Goal: Information Seeking & Learning: Learn about a topic

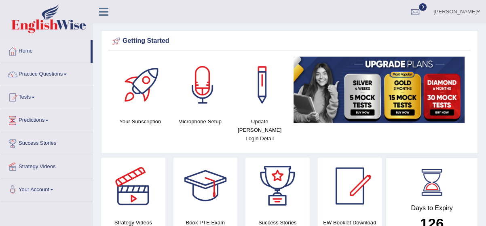
click at [61, 73] on link "Practice Questions" at bounding box center [46, 73] width 92 height 20
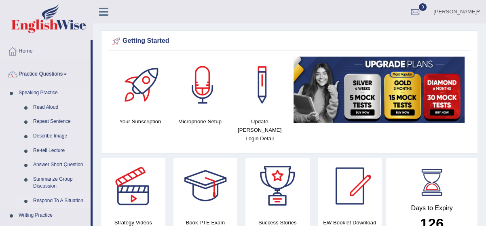
click at [60, 202] on link "Respond To A Situation" at bounding box center [59, 201] width 61 height 15
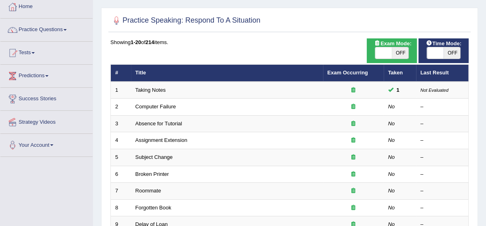
scroll to position [59, 0]
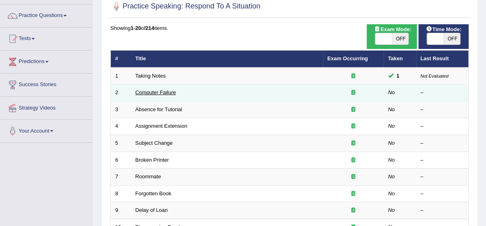
click at [160, 94] on link "Computer Failure" at bounding box center [155, 92] width 40 height 6
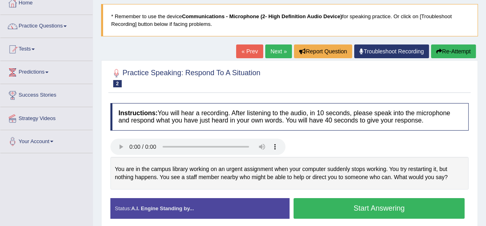
scroll to position [59, 0]
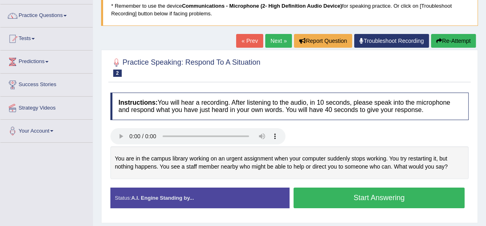
click at [339, 196] on button "Start Answering" at bounding box center [378, 197] width 171 height 21
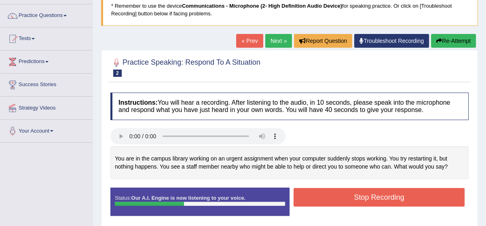
click at [339, 196] on button "Stop Recording" at bounding box center [378, 197] width 171 height 19
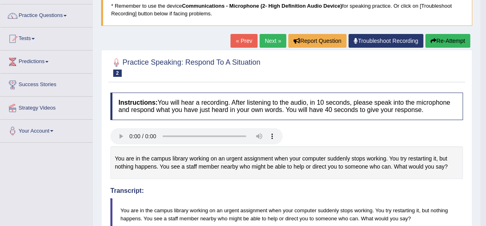
click at [271, 40] on link "Next »" at bounding box center [272, 41] width 27 height 14
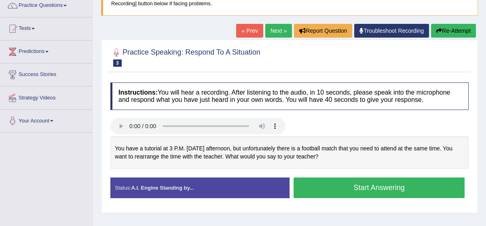
scroll to position [73, 0]
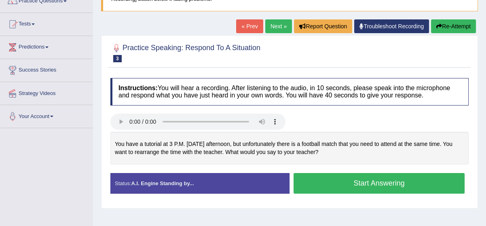
click at [337, 184] on button "Start Answering" at bounding box center [378, 183] width 171 height 21
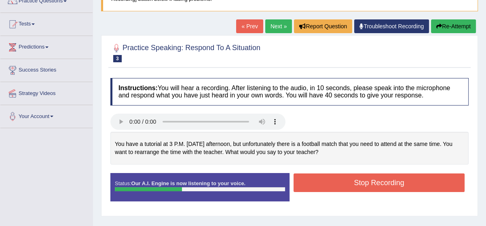
click at [337, 184] on button "Stop Recording" at bounding box center [378, 182] width 171 height 19
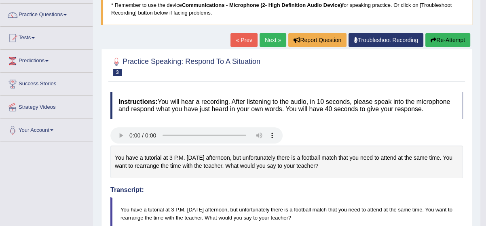
scroll to position [59, 0]
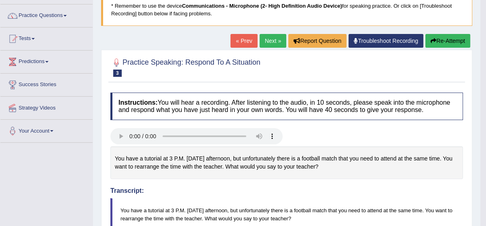
click at [275, 37] on link "Next »" at bounding box center [272, 41] width 27 height 14
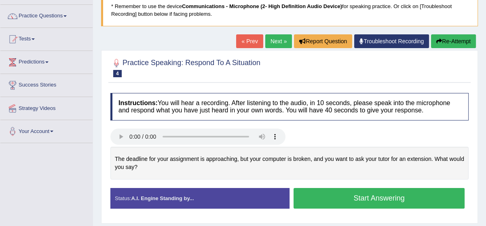
scroll to position [59, 0]
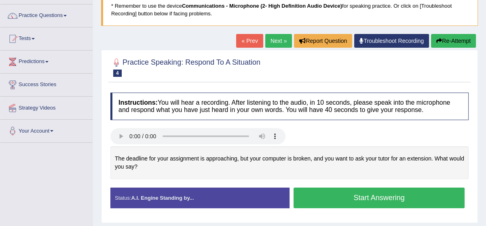
click at [338, 197] on button "Start Answering" at bounding box center [378, 197] width 171 height 21
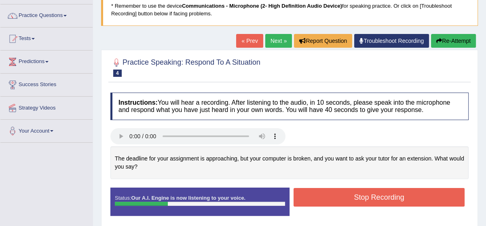
click at [338, 197] on button "Stop Recording" at bounding box center [378, 197] width 171 height 19
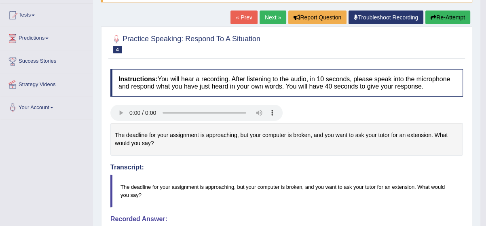
scroll to position [73, 0]
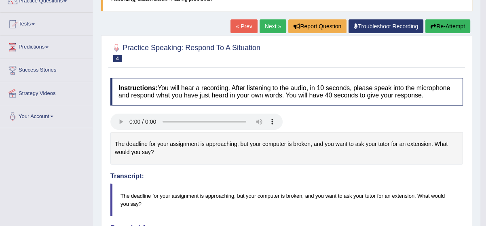
click at [267, 28] on link "Next »" at bounding box center [272, 26] width 27 height 14
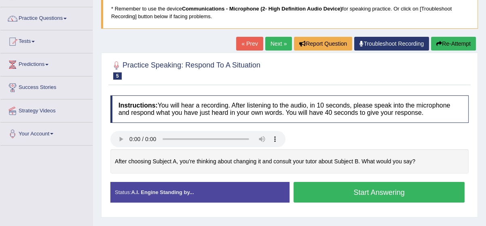
scroll to position [59, 0]
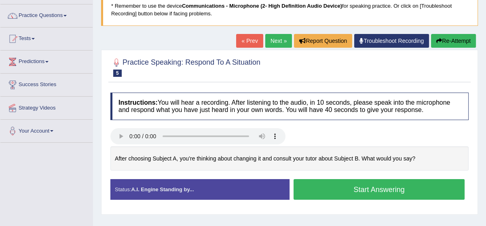
click at [344, 187] on button "Start Answering" at bounding box center [378, 189] width 171 height 21
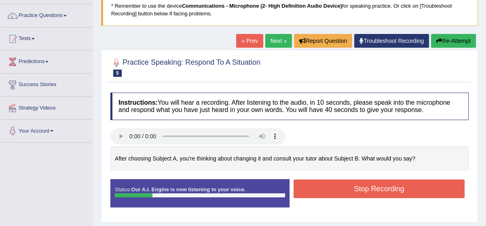
click at [344, 187] on button "Stop Recording" at bounding box center [378, 188] width 171 height 19
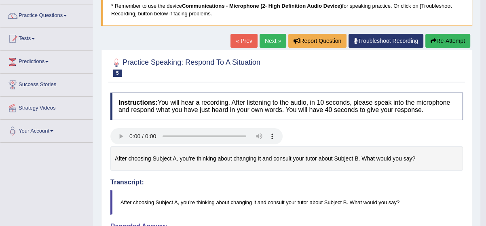
click at [446, 42] on button "Re-Attempt" at bounding box center [447, 41] width 45 height 14
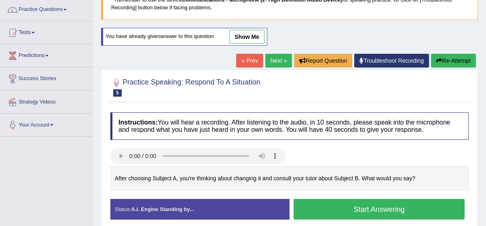
click at [330, 203] on button "Start Answering" at bounding box center [378, 209] width 171 height 21
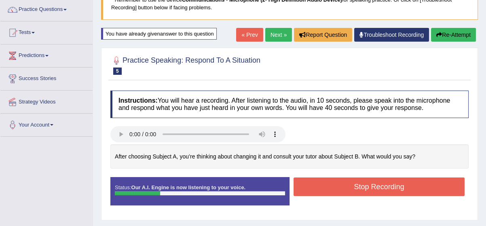
click at [364, 183] on button "Stop Recording" at bounding box center [378, 186] width 171 height 19
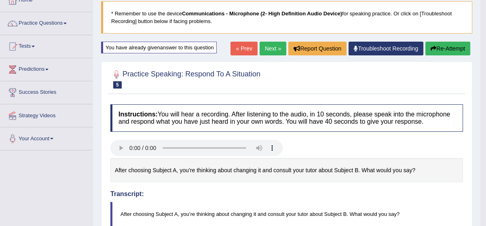
scroll to position [50, 0]
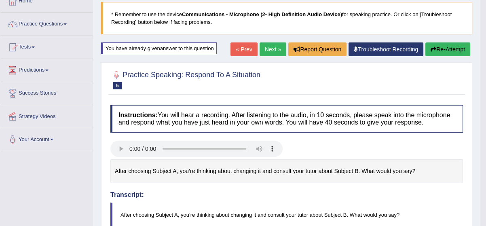
click at [455, 44] on button "Re-Attempt" at bounding box center [447, 49] width 45 height 14
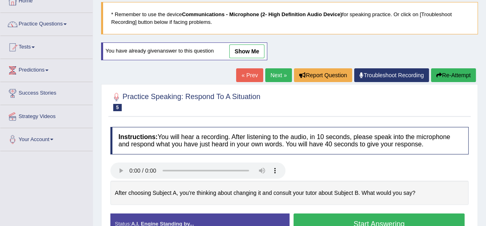
scroll to position [50, 0]
click at [305, 215] on div "Instructions: You will hear a recording. After listening to the audio, in 10 se…" at bounding box center [289, 184] width 362 height 122
click at [346, 219] on button "Start Answering" at bounding box center [378, 223] width 171 height 21
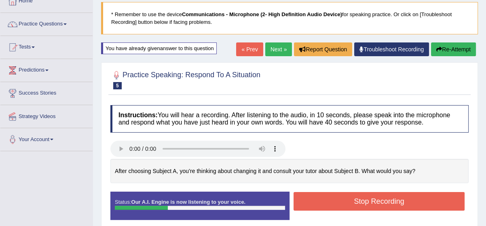
click at [347, 201] on button "Stop Recording" at bounding box center [378, 201] width 171 height 19
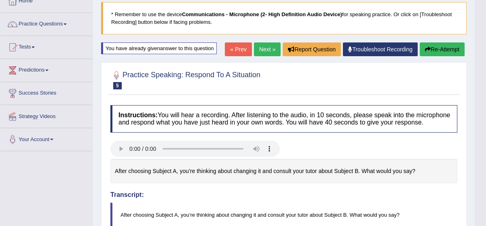
click at [485, 176] on html "Toggle navigation Home Practice Questions Speaking Practice Read Aloud Repeat S…" at bounding box center [243, 63] width 486 height 226
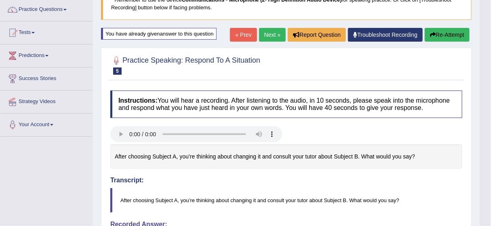
click at [485, 161] on body "Toggle navigation Home Practice Questions Speaking Practice Read Aloud Repeat S…" at bounding box center [245, 48] width 491 height 226
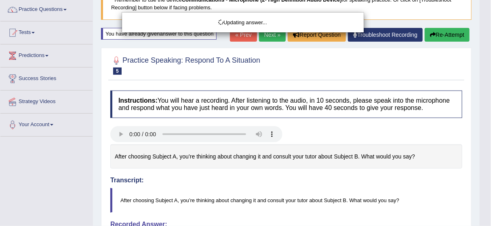
click at [485, 161] on html "Toggle navigation Home Practice Questions Speaking Practice Read Aloud Repeat S…" at bounding box center [245, 48] width 491 height 226
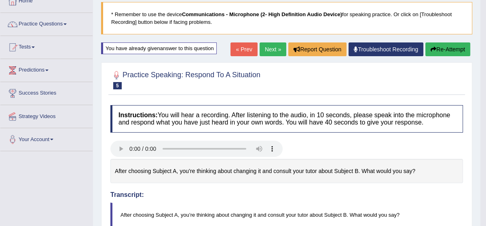
click at [456, 48] on button "Re-Attempt" at bounding box center [447, 49] width 45 height 14
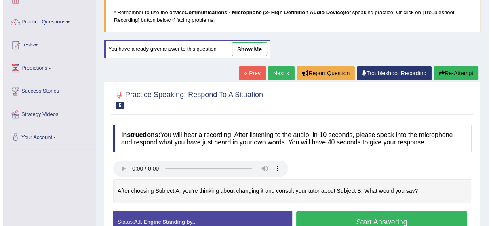
scroll to position [50, 0]
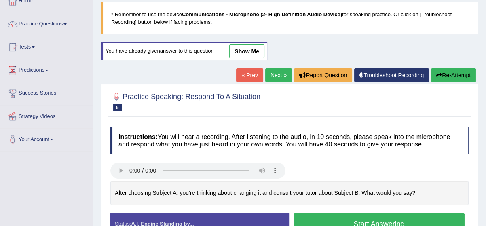
click at [324, 221] on button "Start Answering" at bounding box center [378, 223] width 171 height 21
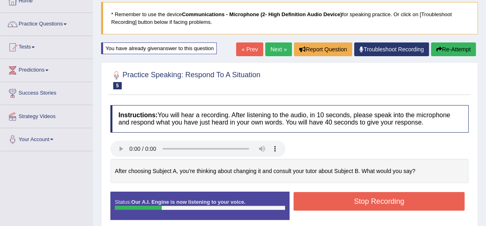
click at [328, 199] on button "Stop Recording" at bounding box center [378, 201] width 171 height 19
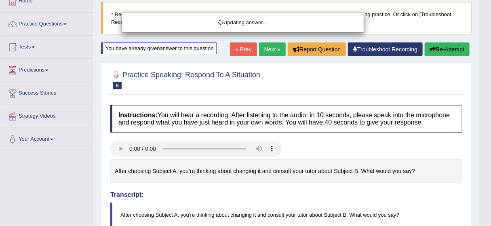
click at [485, 176] on html "Toggle navigation Home Practice Questions Speaking Practice Read Aloud Repeat S…" at bounding box center [245, 63] width 491 height 226
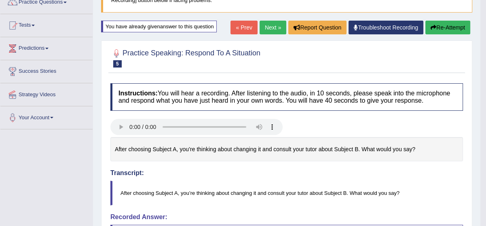
scroll to position [65, 0]
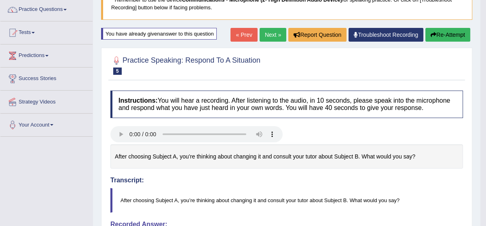
click at [272, 31] on link "Next »" at bounding box center [272, 35] width 27 height 14
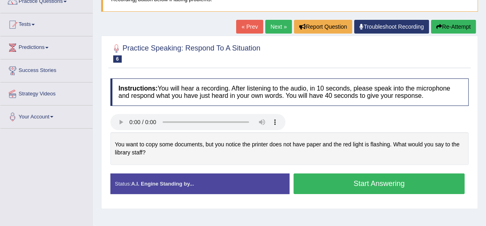
scroll to position [73, 0]
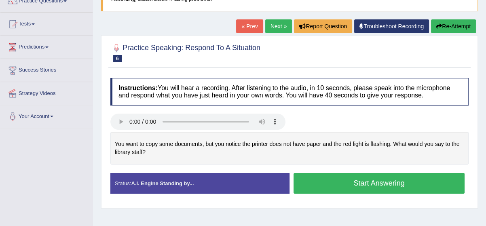
click at [347, 181] on button "Start Answering" at bounding box center [378, 183] width 171 height 21
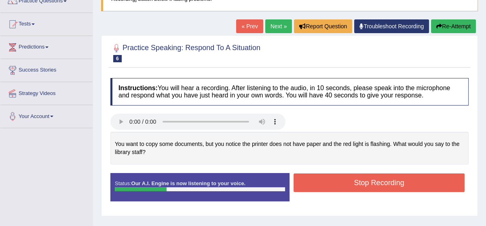
click at [347, 181] on button "Stop Recording" at bounding box center [378, 182] width 171 height 19
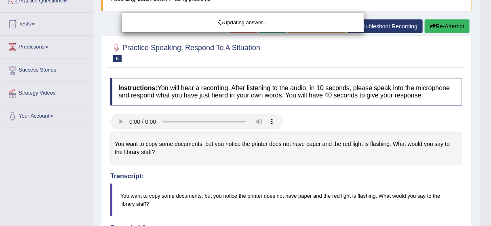
click at [485, 153] on body "Toggle navigation Home Practice Questions Speaking Practice Read Aloud Repeat S…" at bounding box center [245, 40] width 491 height 226
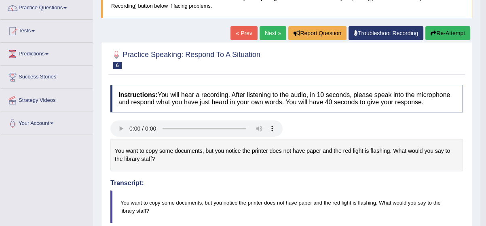
scroll to position [59, 0]
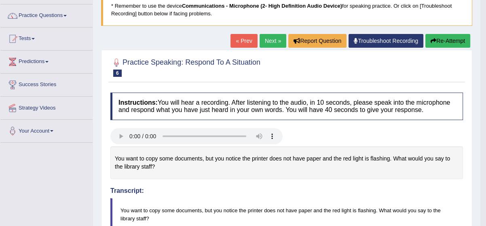
click at [270, 38] on link "Next »" at bounding box center [272, 41] width 27 height 14
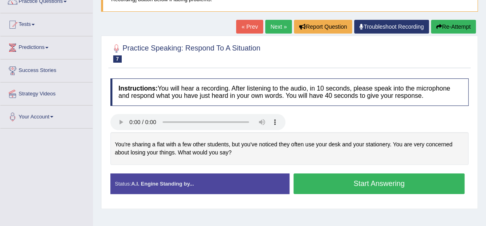
scroll to position [73, 0]
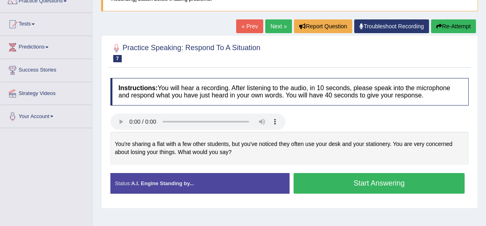
click at [354, 182] on button "Start Answering" at bounding box center [378, 183] width 171 height 21
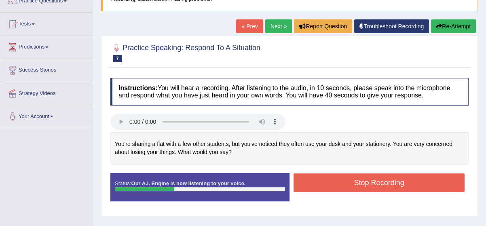
click at [354, 182] on button "Stop Recording" at bounding box center [378, 182] width 171 height 19
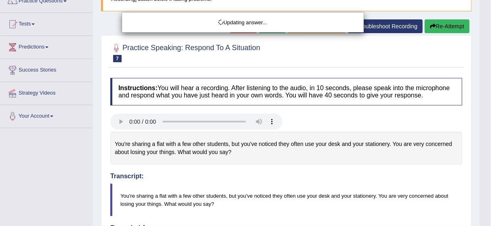
click at [485, 153] on html "Toggle navigation Home Practice Questions Speaking Practice Read Aloud Repeat S…" at bounding box center [245, 40] width 491 height 226
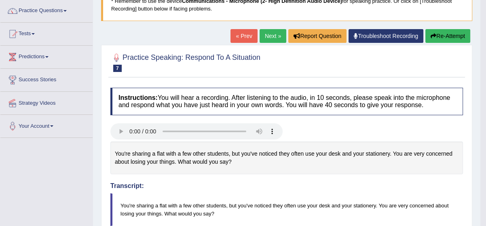
scroll to position [59, 0]
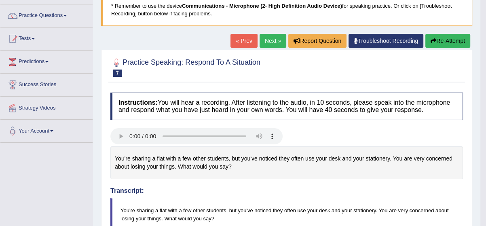
click at [443, 41] on button "Re-Attempt" at bounding box center [447, 41] width 45 height 14
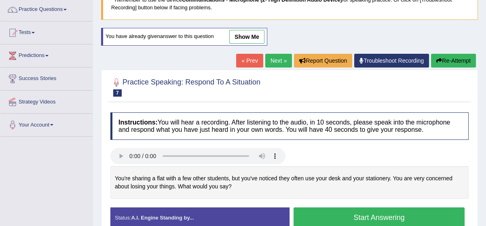
click at [329, 212] on button "Start Answering" at bounding box center [378, 217] width 171 height 21
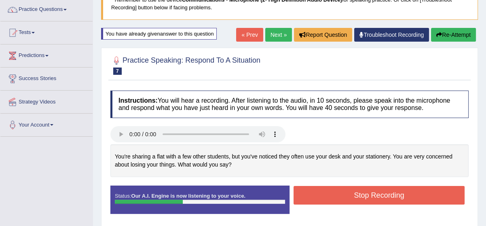
click at [333, 199] on button "Stop Recording" at bounding box center [378, 195] width 171 height 19
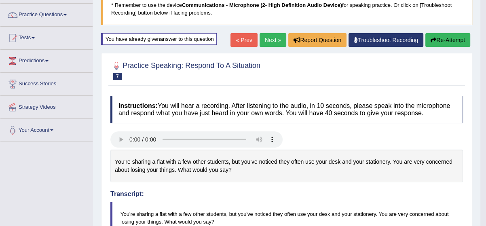
scroll to position [50, 0]
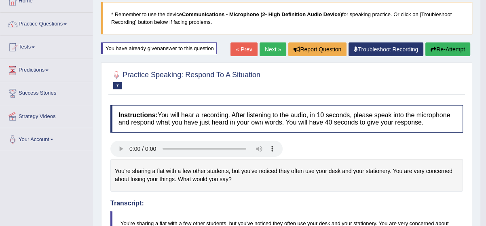
click at [269, 47] on link "Next »" at bounding box center [272, 49] width 27 height 14
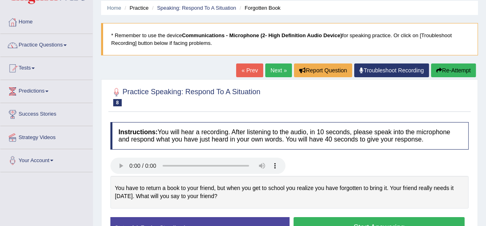
scroll to position [44, 0]
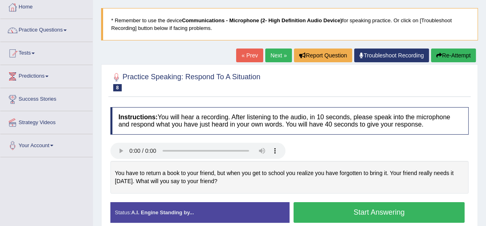
click at [332, 206] on button "Start Answering" at bounding box center [378, 212] width 171 height 21
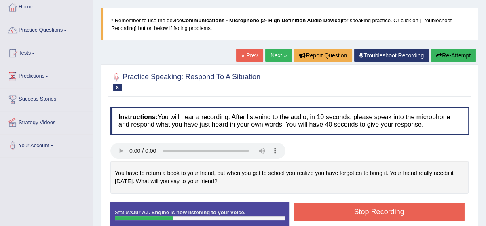
click at [332, 206] on button "Stop Recording" at bounding box center [378, 211] width 171 height 19
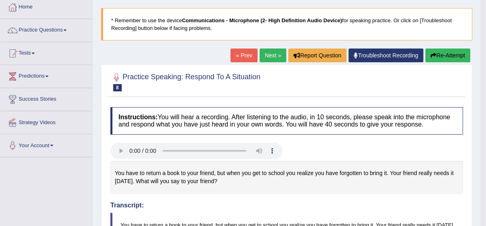
click at [436, 55] on button "Re-Attempt" at bounding box center [447, 55] width 45 height 14
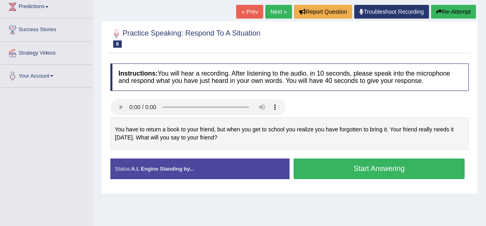
scroll to position [117, 0]
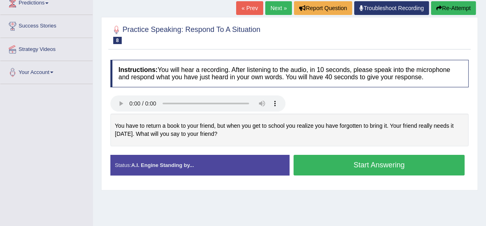
click at [384, 165] on button "Start Answering" at bounding box center [378, 165] width 171 height 21
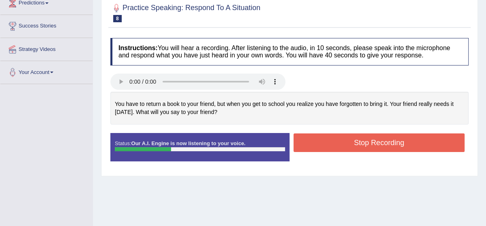
click at [381, 138] on button "Stop Recording" at bounding box center [378, 142] width 171 height 19
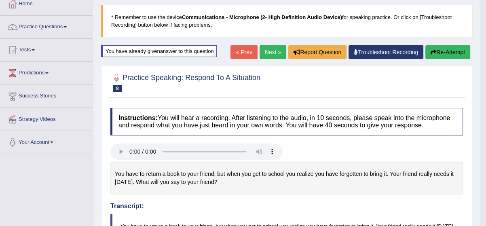
scroll to position [44, 0]
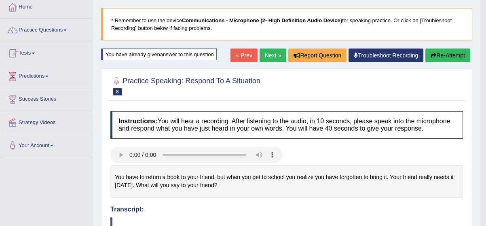
click at [271, 53] on link "Next »" at bounding box center [272, 55] width 27 height 14
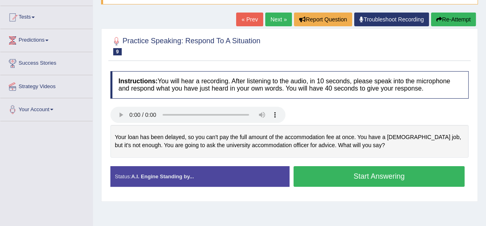
scroll to position [88, 0]
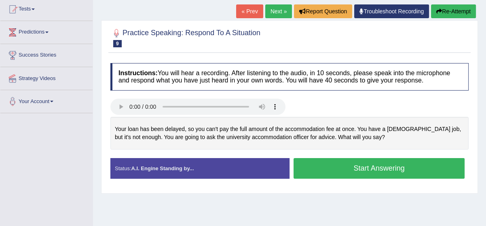
click at [334, 166] on button "Start Answering" at bounding box center [378, 168] width 171 height 21
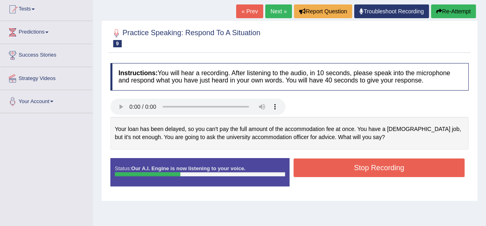
click at [334, 166] on button "Stop Recording" at bounding box center [378, 167] width 171 height 19
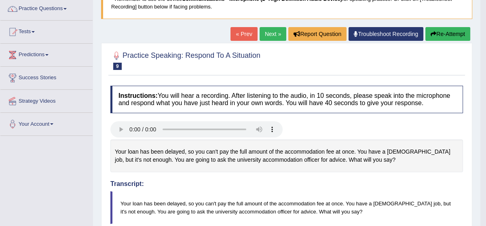
scroll to position [59, 0]
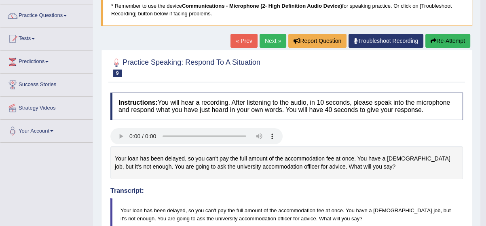
click at [271, 42] on link "Next »" at bounding box center [272, 41] width 27 height 14
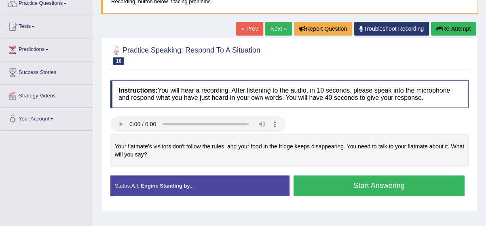
scroll to position [73, 0]
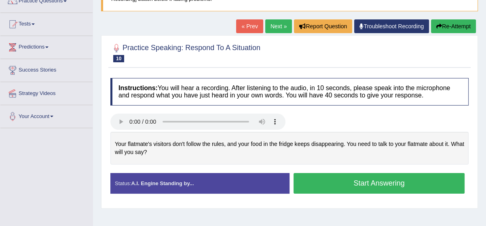
click at [331, 179] on button "Start Answering" at bounding box center [378, 183] width 171 height 21
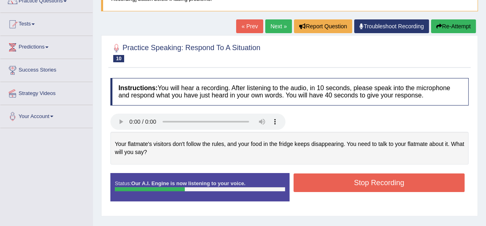
click at [331, 179] on button "Stop Recording" at bounding box center [378, 182] width 171 height 19
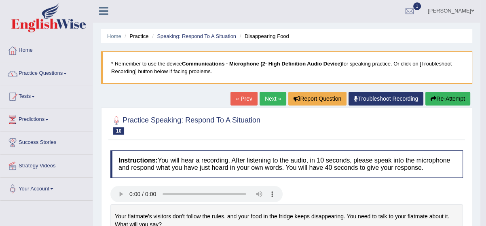
scroll to position [0, 0]
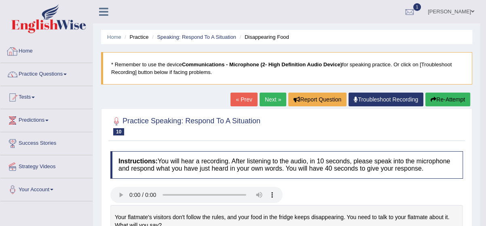
click at [31, 49] on link "Home" at bounding box center [46, 50] width 92 height 20
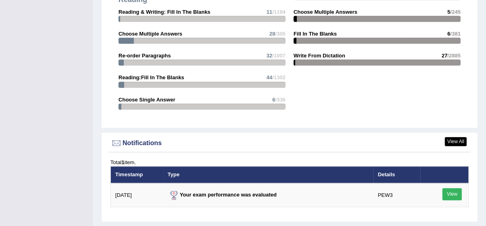
scroll to position [864, 0]
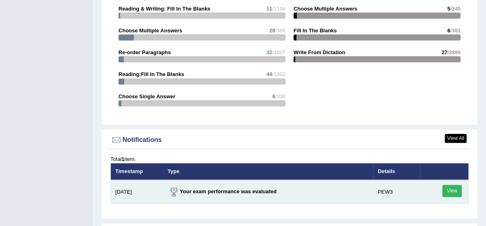
click at [452, 185] on link "View" at bounding box center [451, 191] width 19 height 12
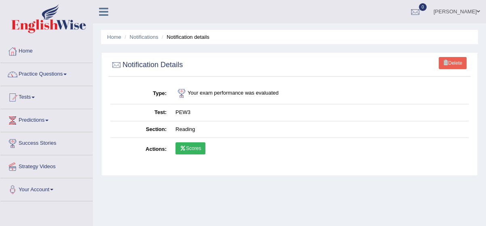
click at [196, 145] on link "Scores" at bounding box center [190, 148] width 30 height 12
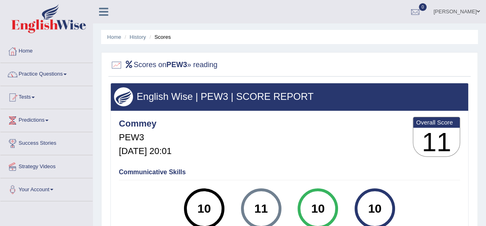
click at [27, 46] on link "Home" at bounding box center [46, 50] width 92 height 20
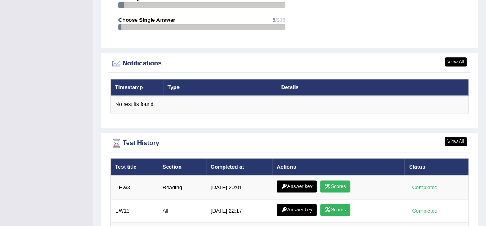
scroll to position [955, 0]
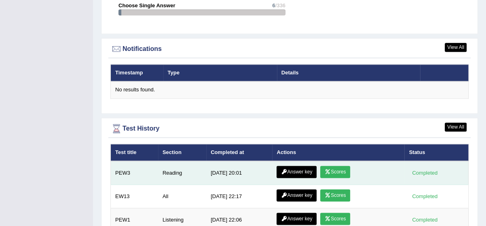
click at [283, 169] on icon at bounding box center [284, 171] width 6 height 5
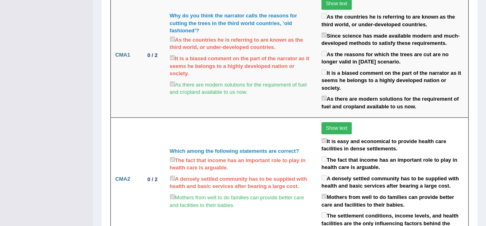
scroll to position [747, 0]
